Goal: Task Accomplishment & Management: Manage account settings

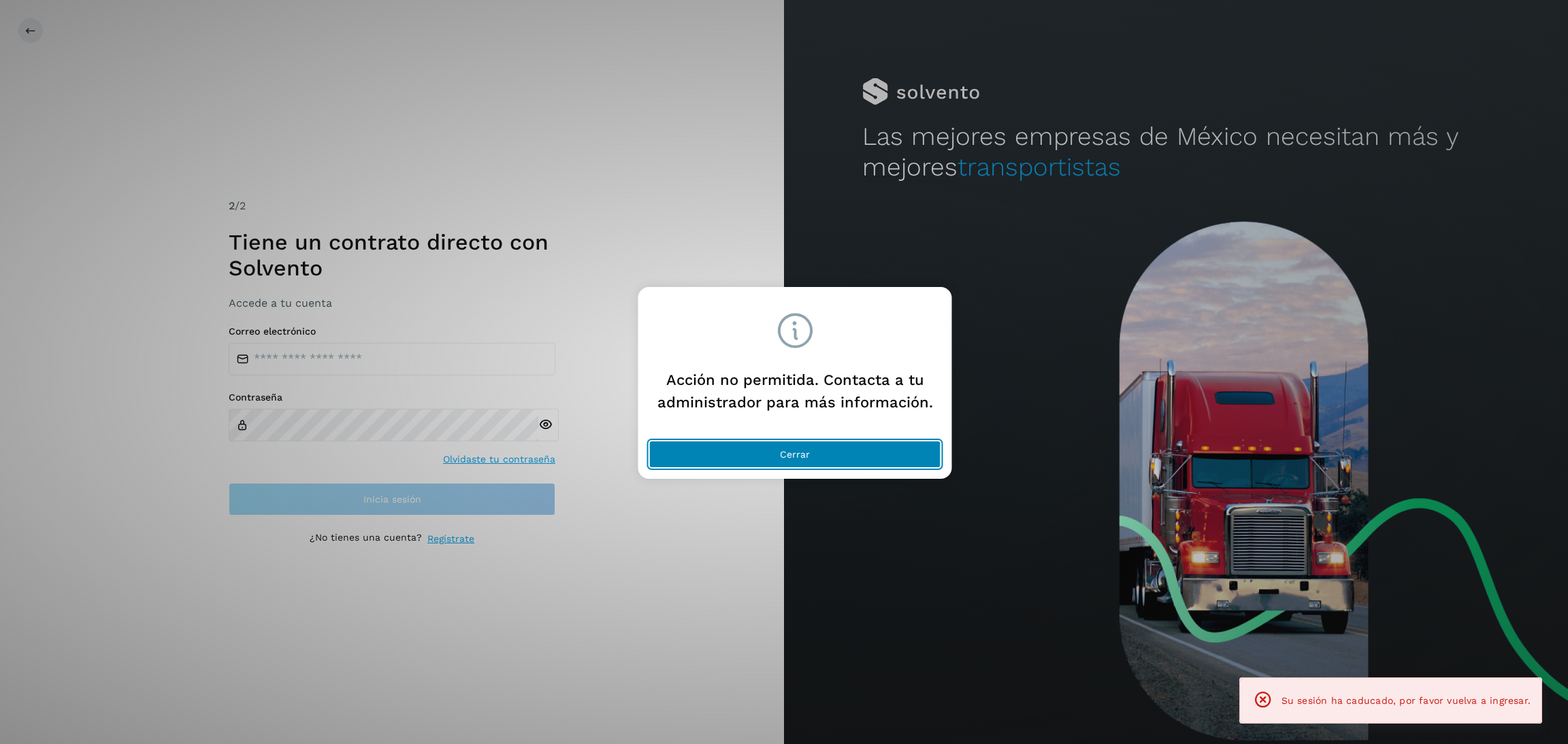
click at [851, 445] on button "Cerrar" at bounding box center [795, 454] width 292 height 28
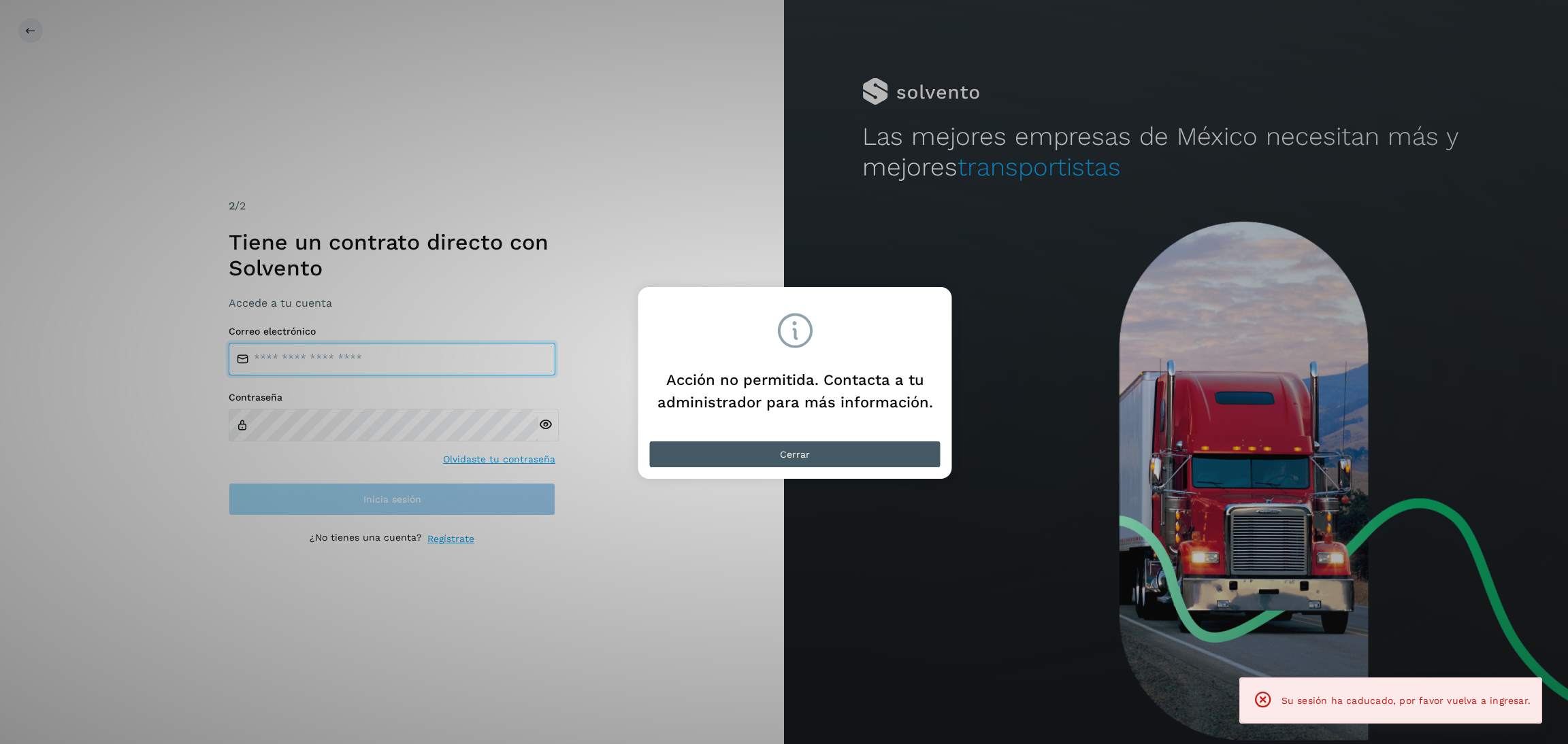
type input "**********"
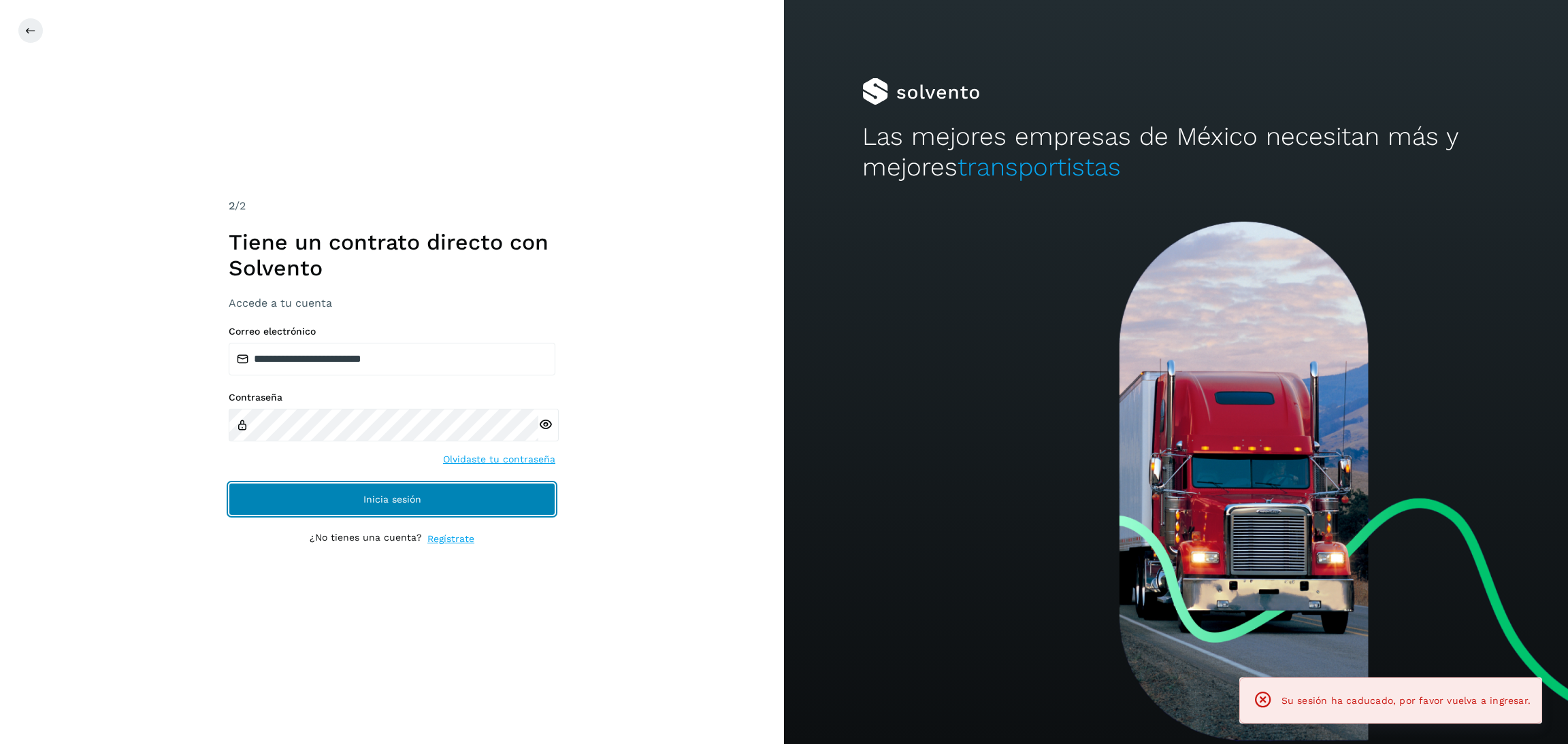
click at [503, 493] on button "Inicia sesión" at bounding box center [392, 499] width 326 height 32
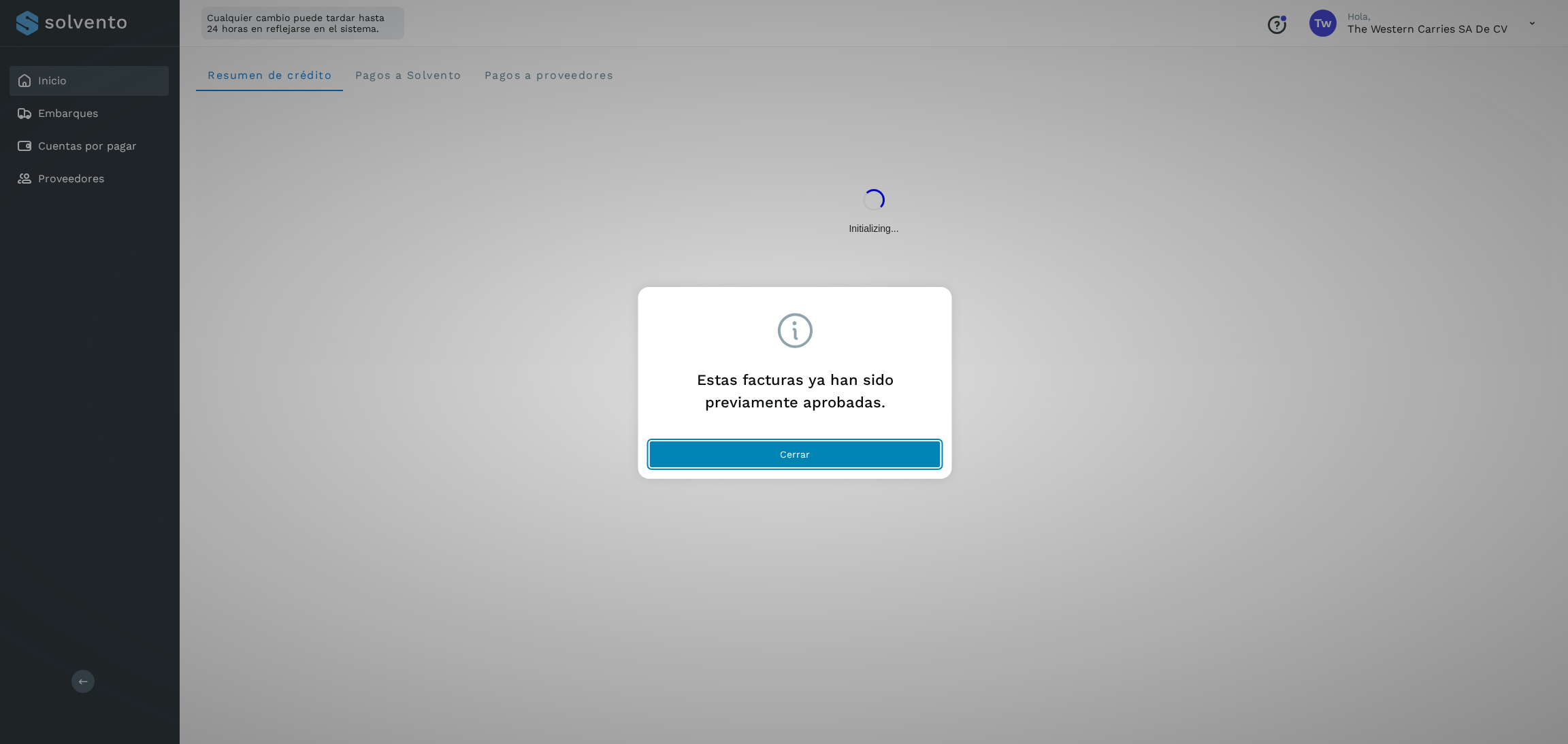
click at [732, 441] on button "Cerrar" at bounding box center [795, 454] width 292 height 28
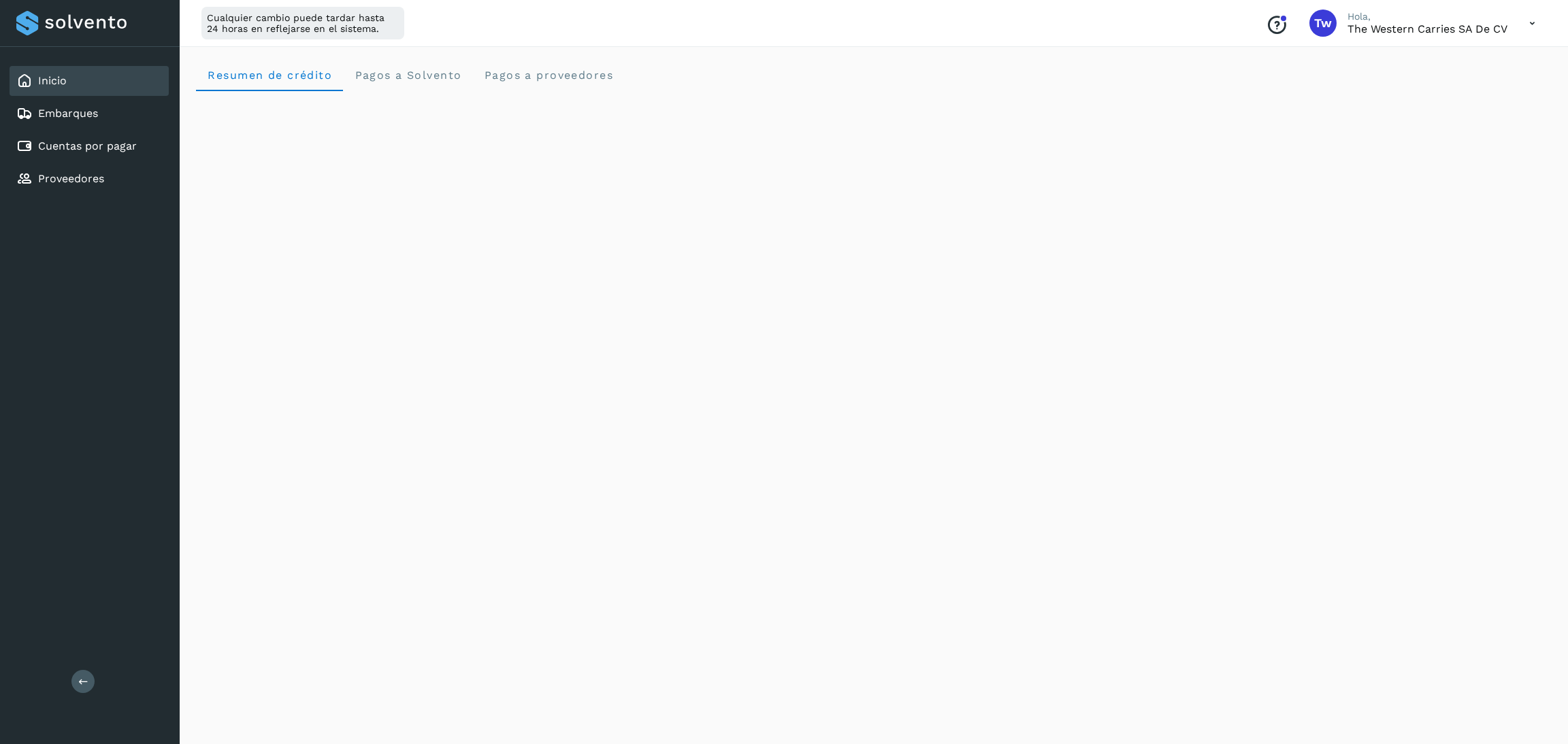
click at [114, 76] on div "Inicio" at bounding box center [88, 80] width 159 height 30
click at [251, 78] on span "Resumen de crédito" at bounding box center [269, 75] width 125 height 13
click at [88, 140] on link "Cuentas por pagar" at bounding box center [88, 146] width 99 height 13
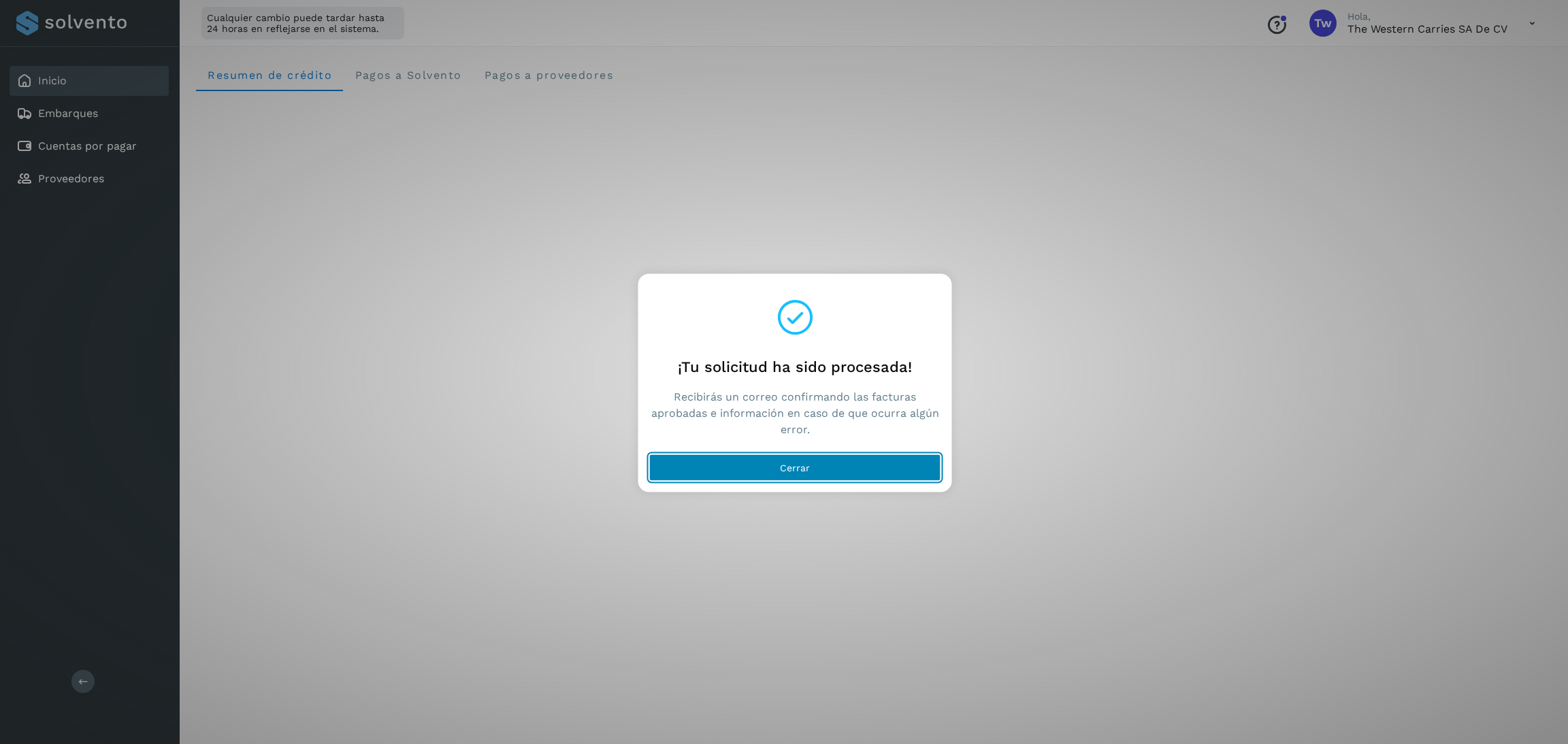
click at [910, 469] on button "Cerrar" at bounding box center [795, 468] width 292 height 28
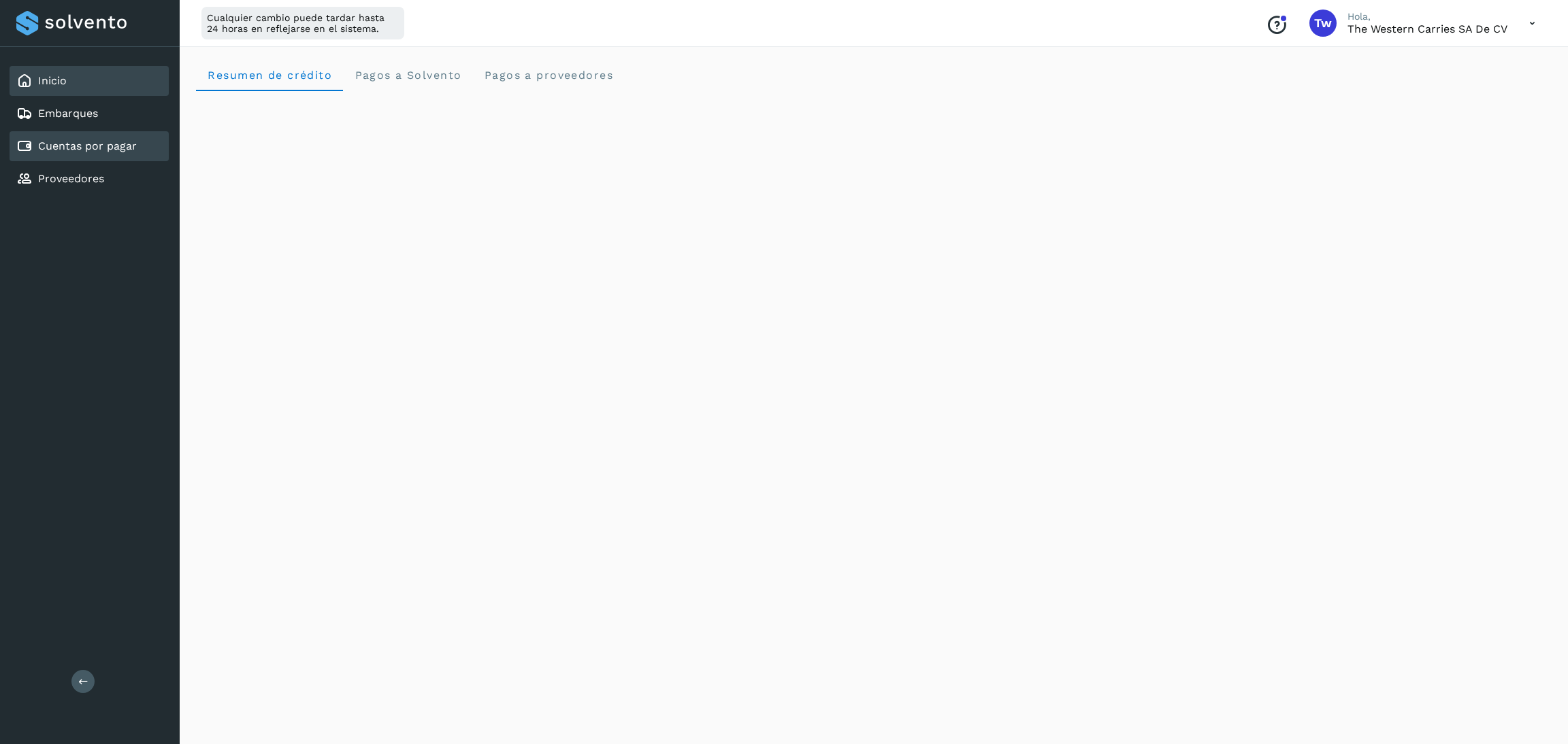
click at [132, 148] on link "Cuentas por pagar" at bounding box center [88, 146] width 99 height 13
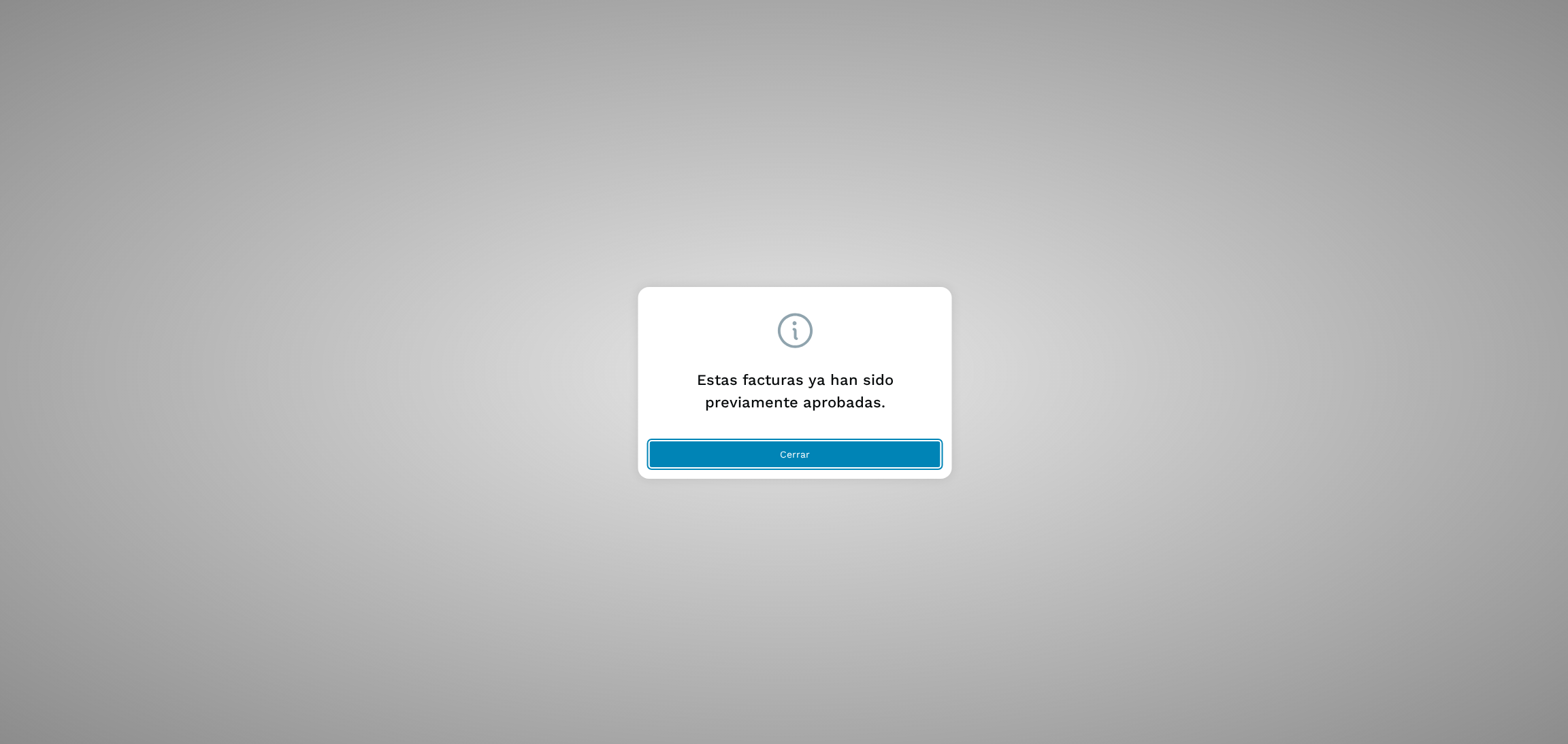
click at [803, 450] on span "Cerrar" at bounding box center [795, 454] width 30 height 9
